Goal: Book appointment/travel/reservation

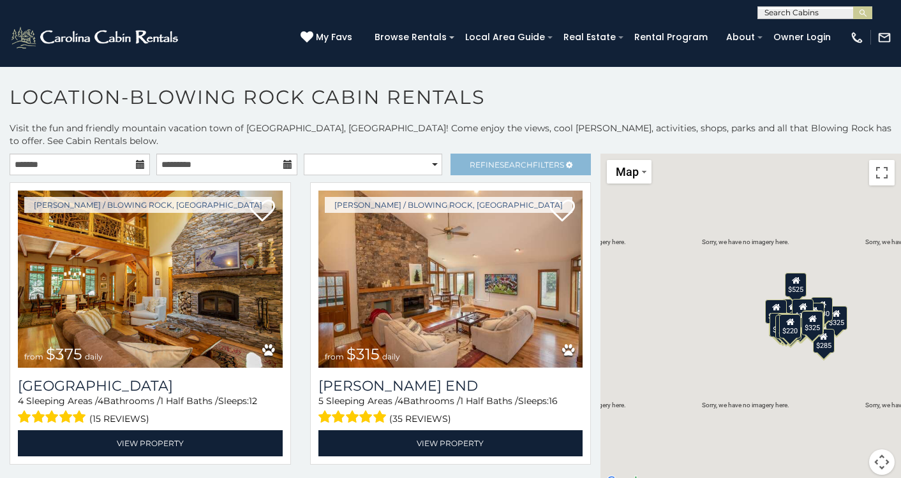
click at [479, 160] on span "Refine Search Filters" at bounding box center [516, 165] width 94 height 10
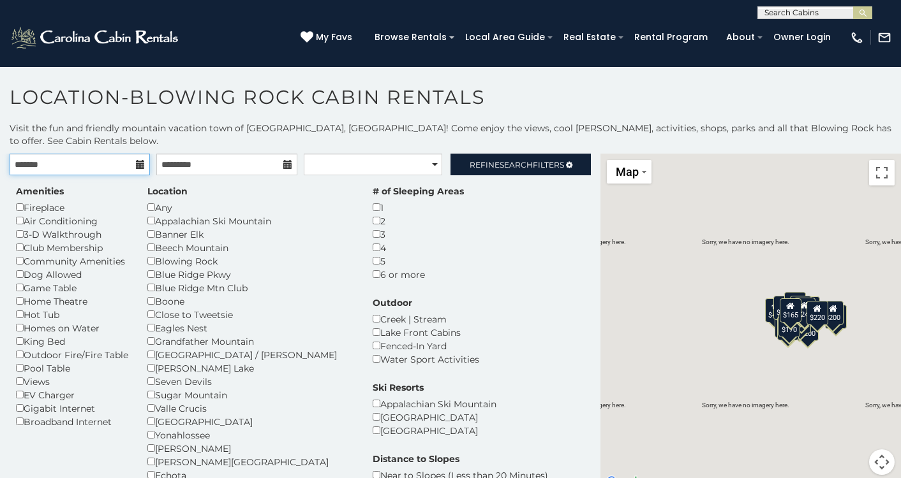
click at [133, 154] on input "text" at bounding box center [80, 165] width 140 height 22
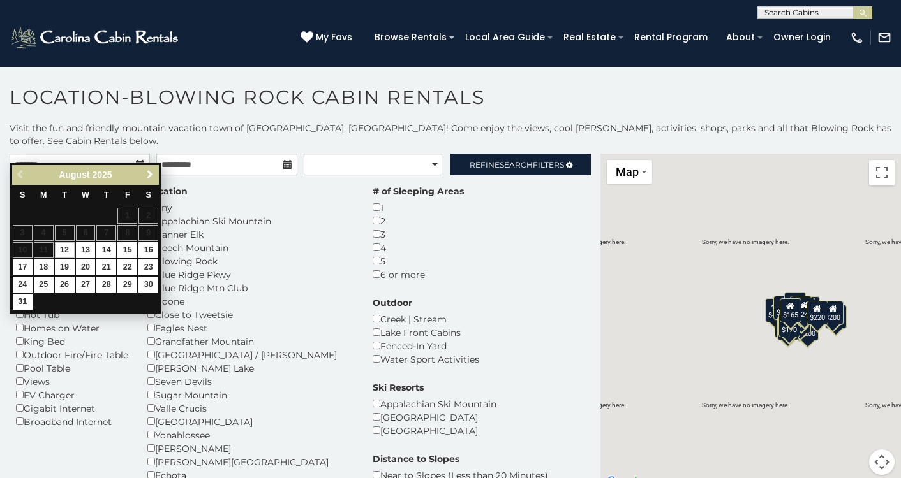
click at [155, 175] on link "Next" at bounding box center [150, 175] width 16 height 16
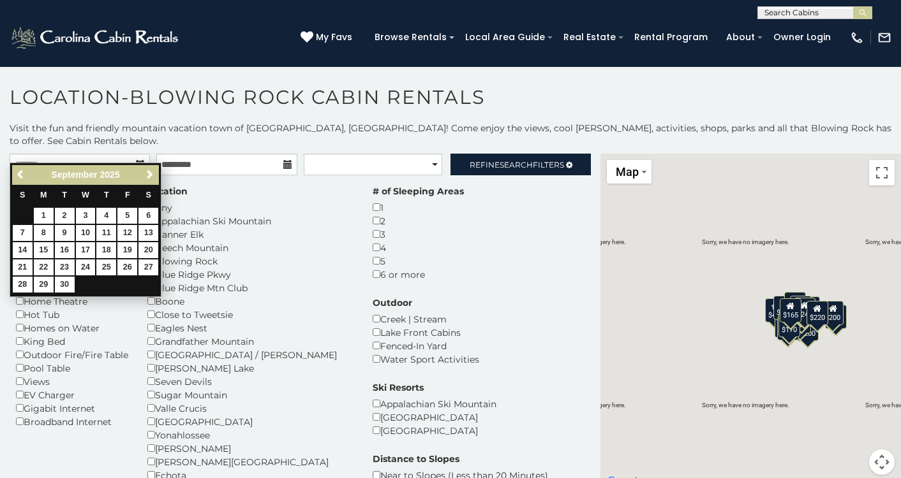
click at [155, 175] on link "Next" at bounding box center [150, 175] width 16 height 16
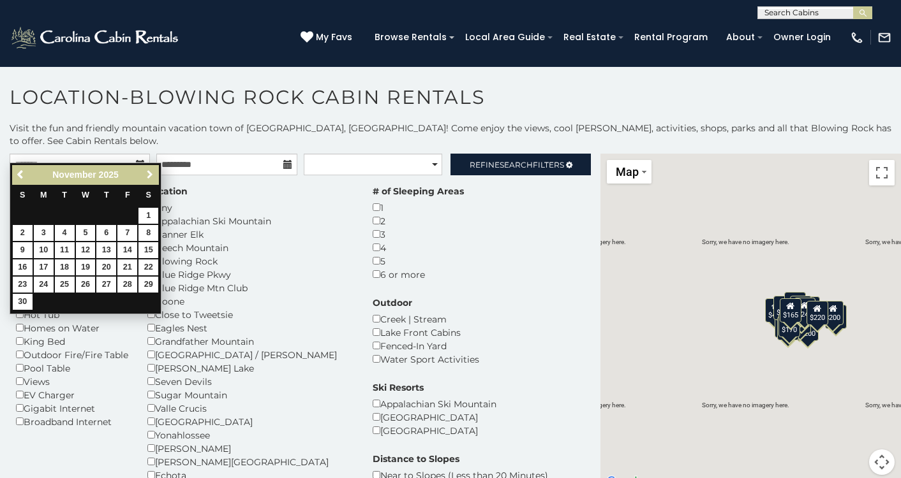
click at [155, 175] on link "Next" at bounding box center [150, 175] width 16 height 16
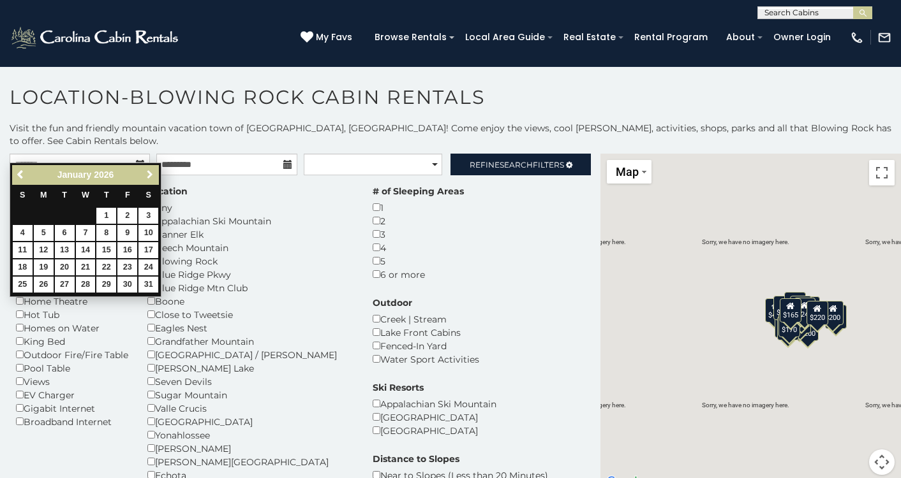
click at [155, 175] on link "Next" at bounding box center [150, 175] width 16 height 16
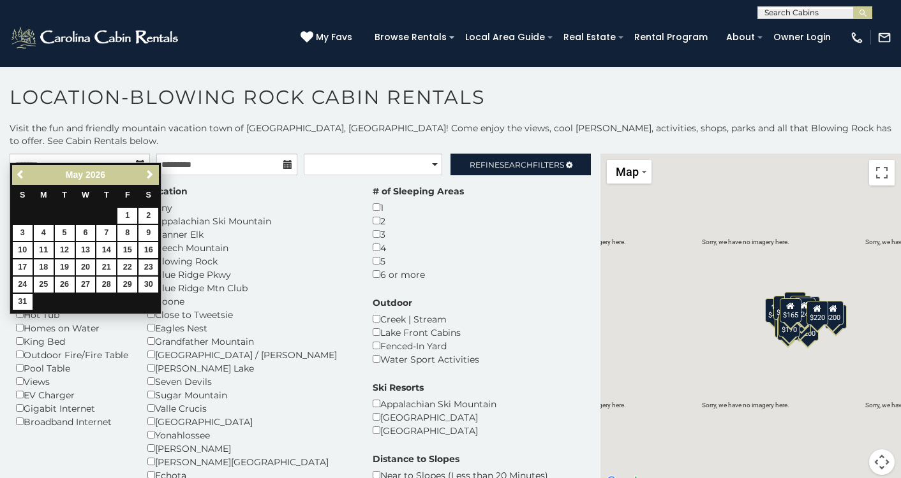
click at [156, 269] on link "23" at bounding box center [148, 268] width 20 height 16
type input "**********"
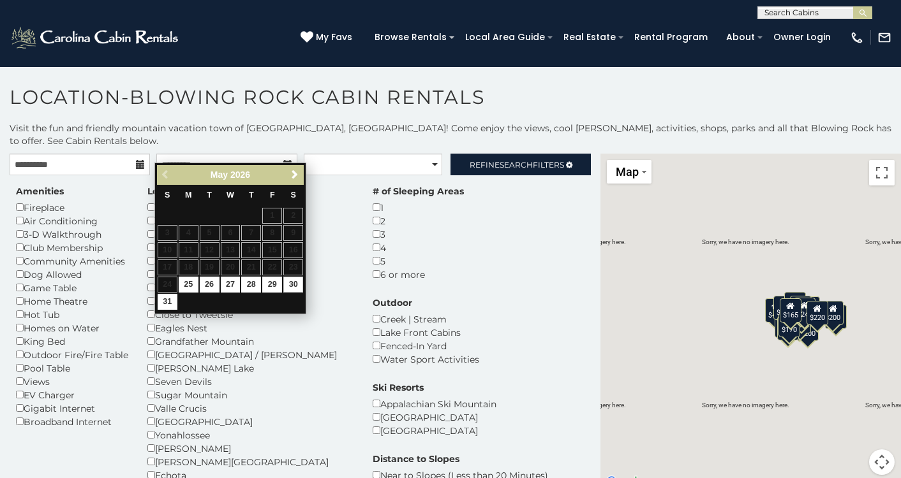
click at [290, 284] on link "30" at bounding box center [293, 285] width 20 height 16
type input "**********"
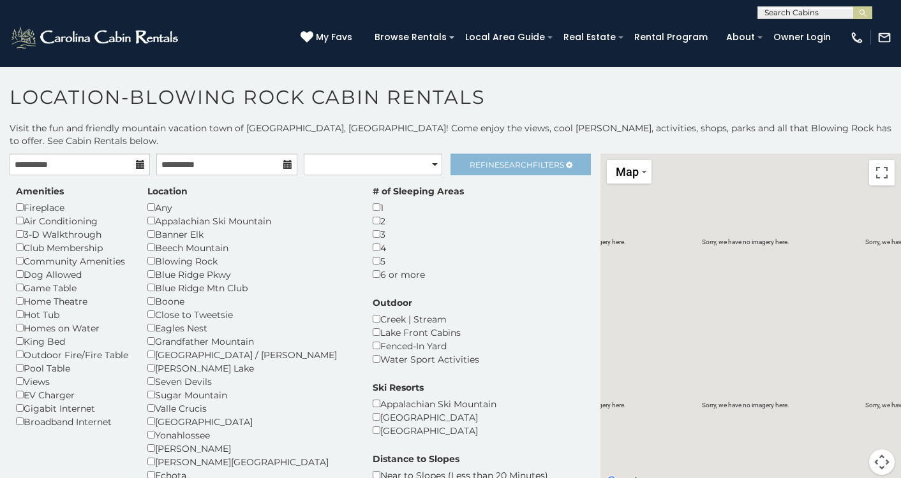
click at [536, 160] on span "Refine Search Filters" at bounding box center [516, 165] width 94 height 10
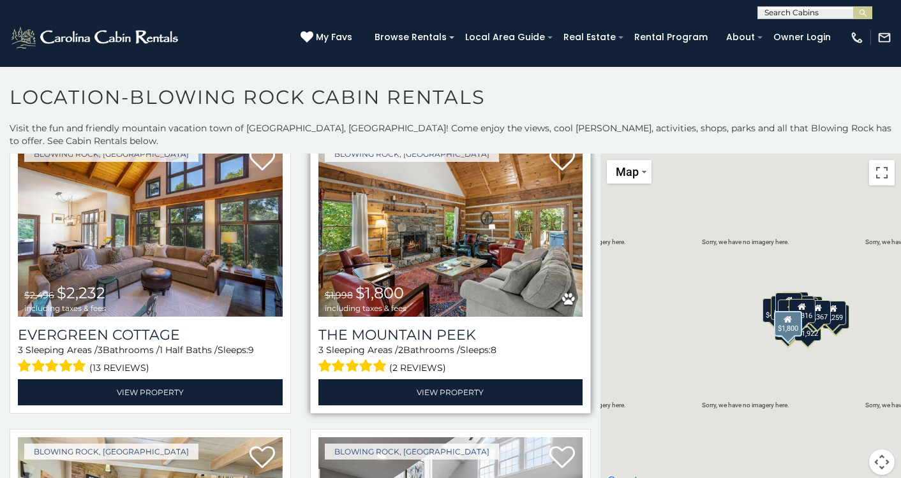
scroll to position [653, 0]
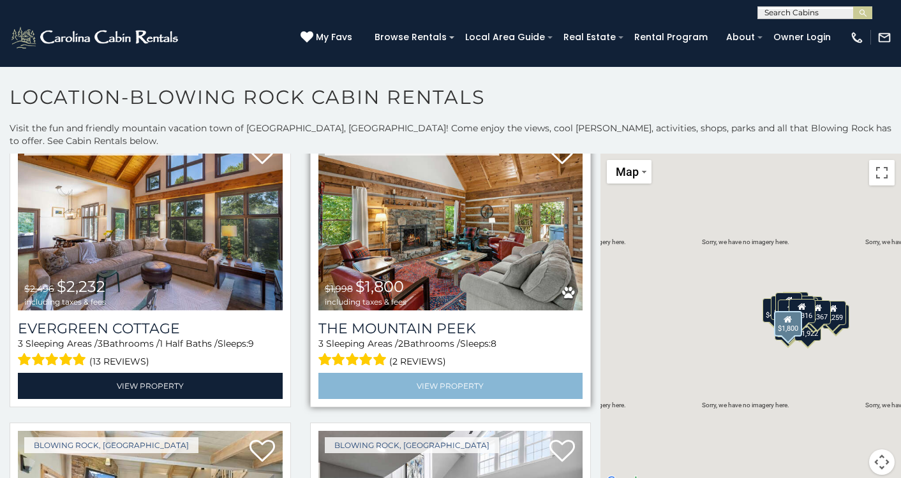
click at [430, 373] on link "View Property" at bounding box center [450, 386] width 265 height 26
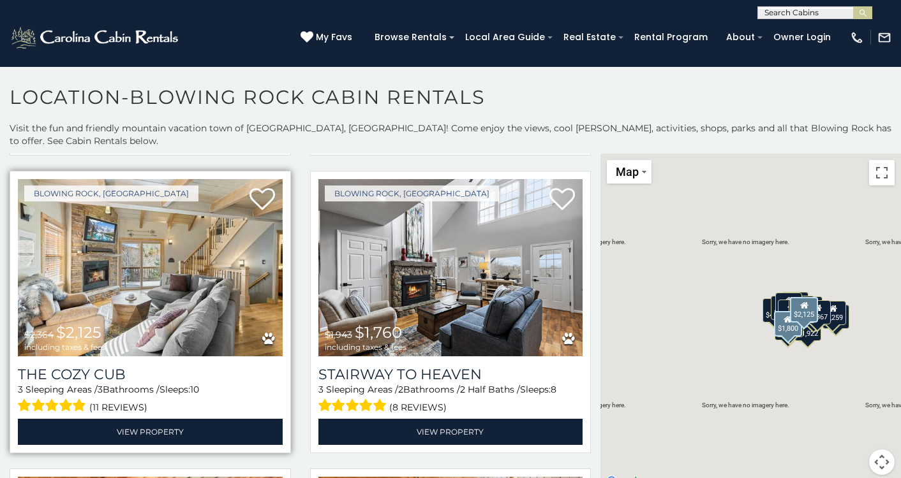
scroll to position [941, 0]
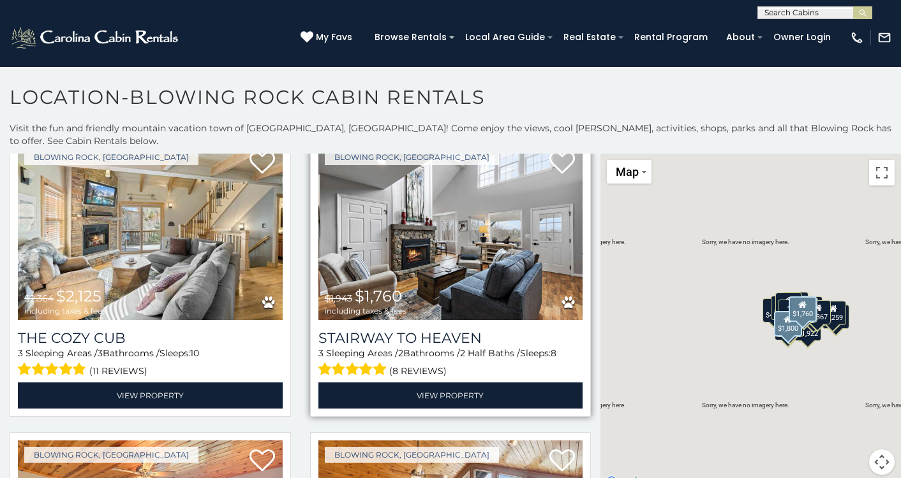
click at [355, 251] on img at bounding box center [450, 231] width 265 height 177
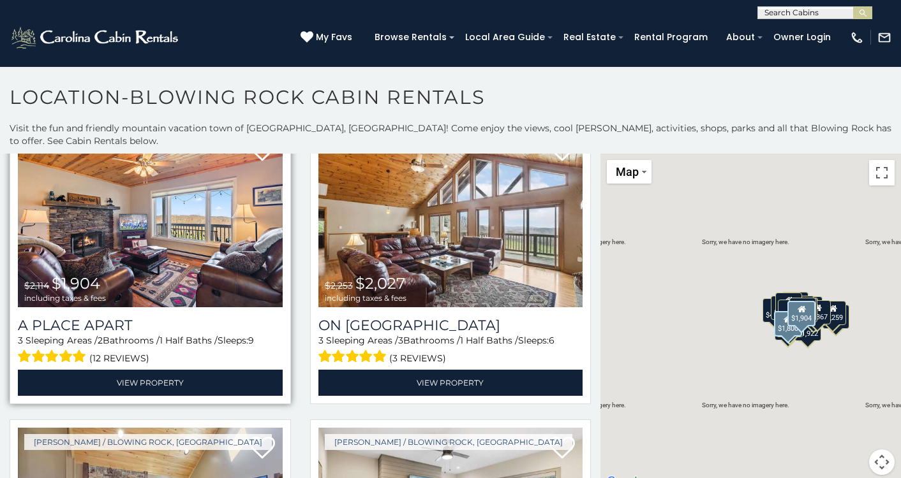
scroll to position [1253, 0]
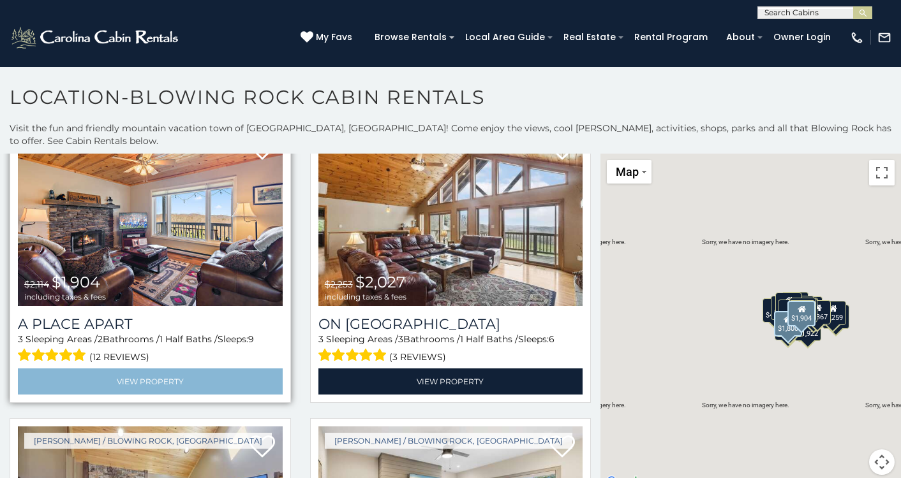
click at [241, 369] on link "View Property" at bounding box center [150, 382] width 265 height 26
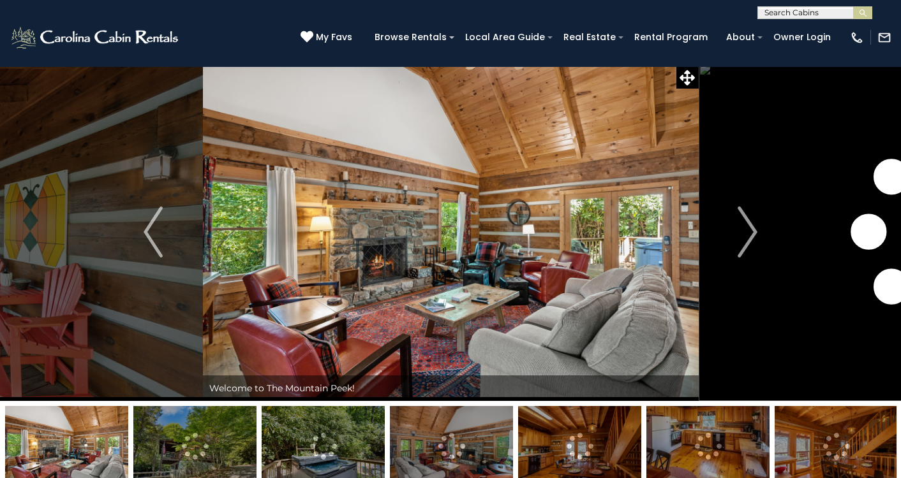
scroll to position [3, 0]
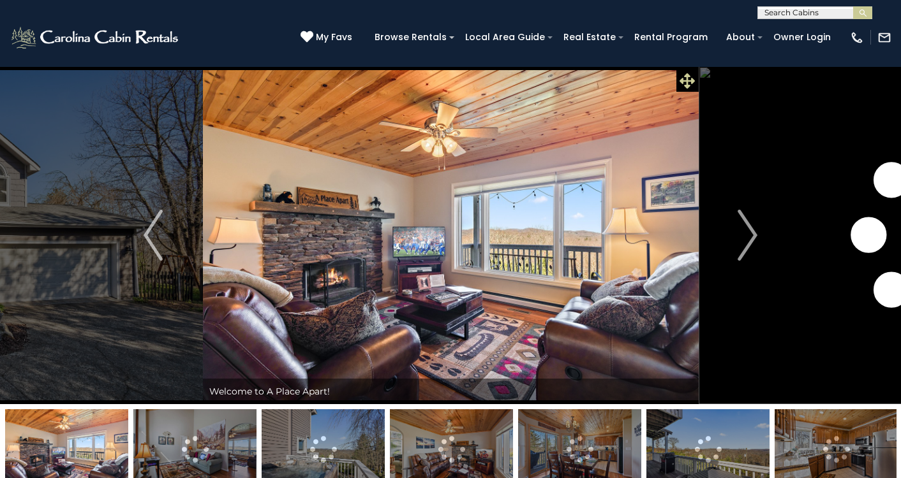
click at [689, 80] on icon at bounding box center [686, 80] width 15 height 15
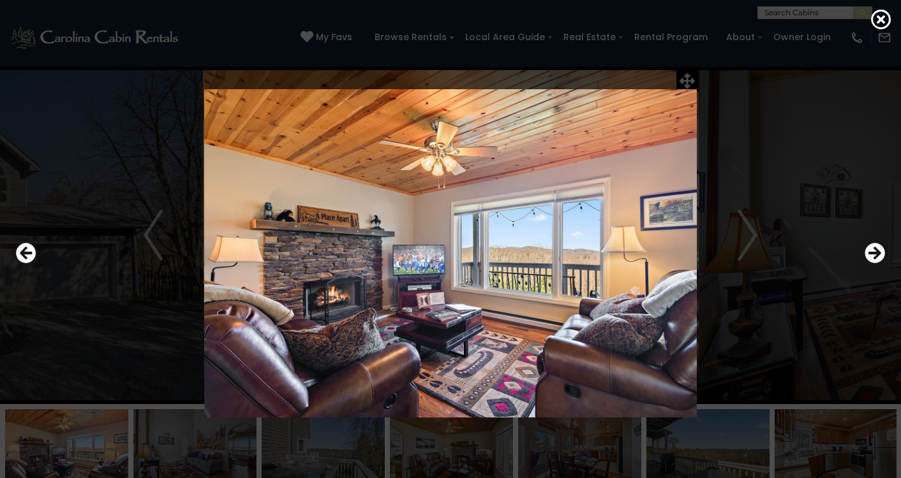
click at [746, 247] on img at bounding box center [450, 253] width 749 height 328
click at [744, 225] on img at bounding box center [450, 253] width 749 height 328
